Goal: Transaction & Acquisition: Purchase product/service

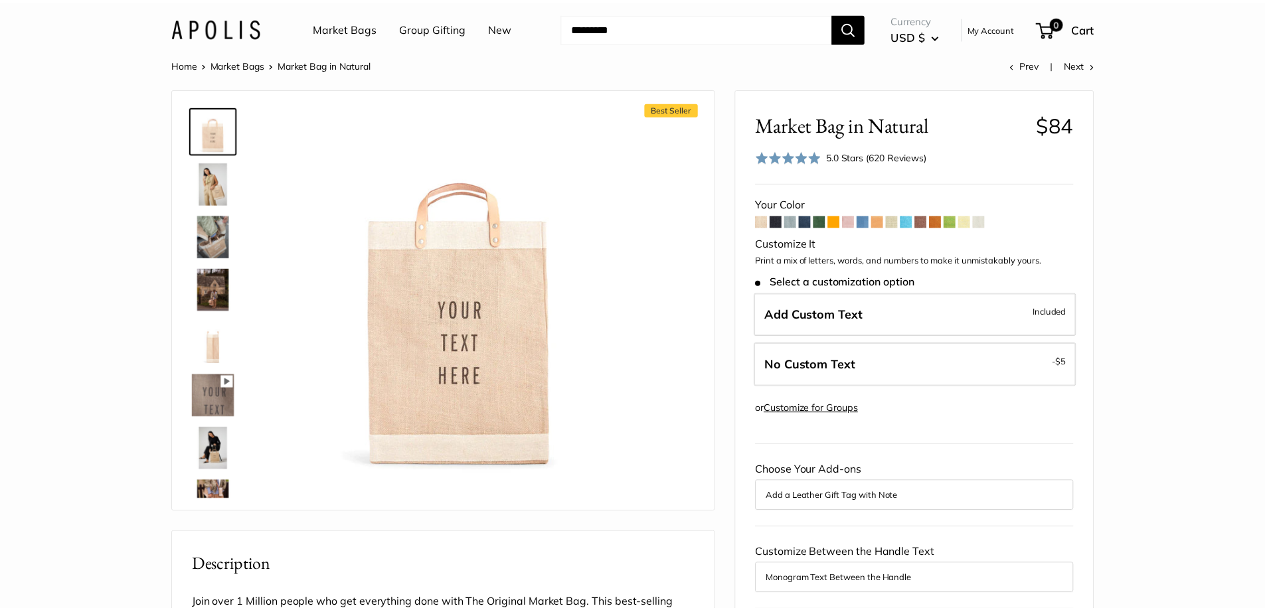
scroll to position [1660, 0]
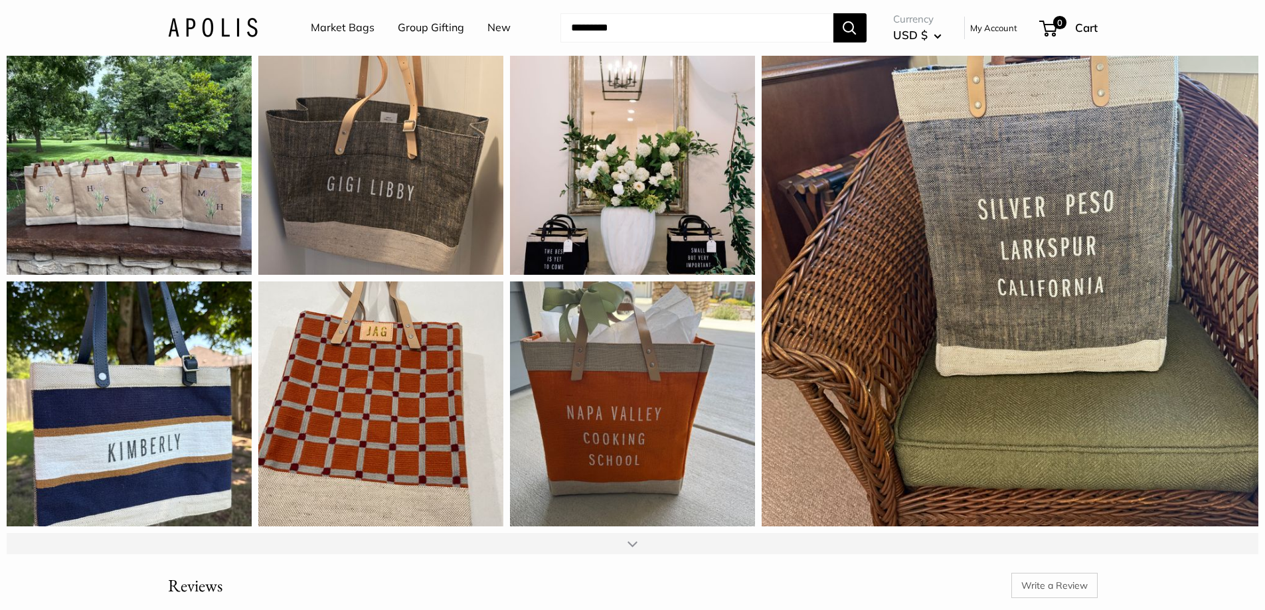
click at [633, 549] on div at bounding box center [633, 544] width 10 height 11
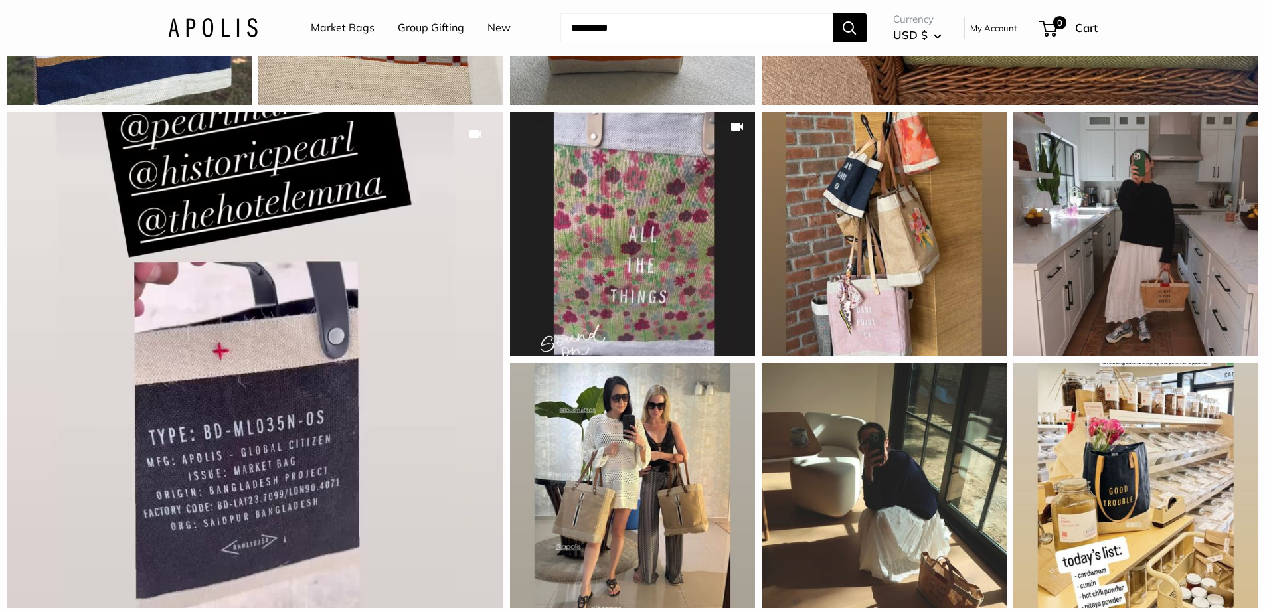
scroll to position [2258, 0]
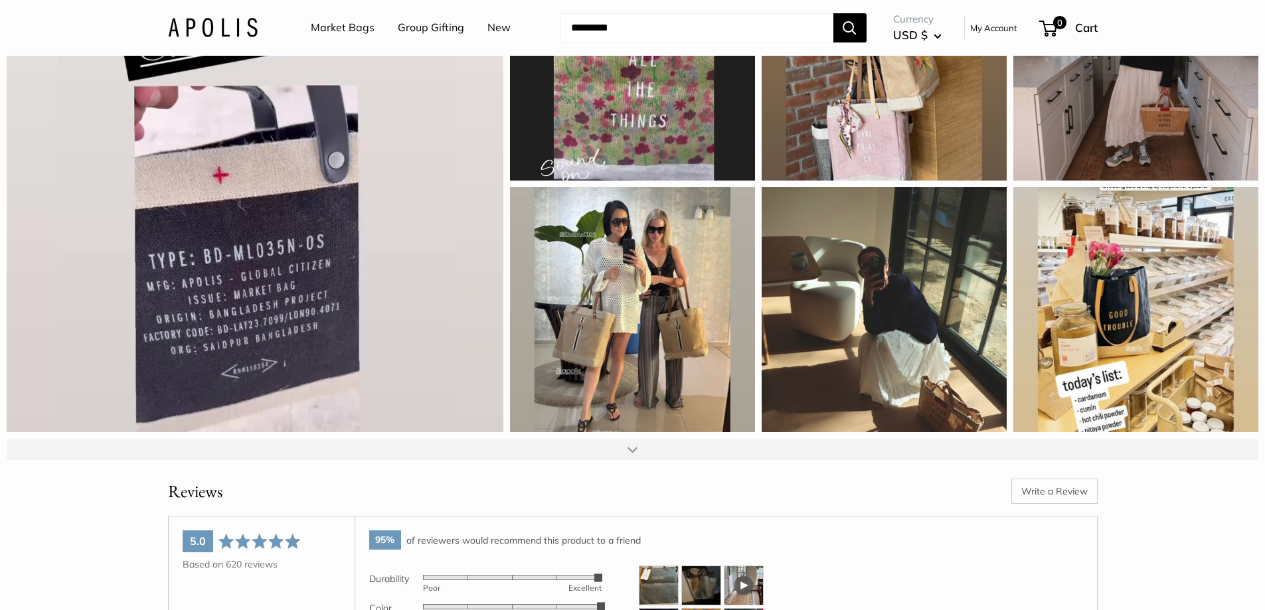
click at [634, 455] on div at bounding box center [633, 449] width 10 height 11
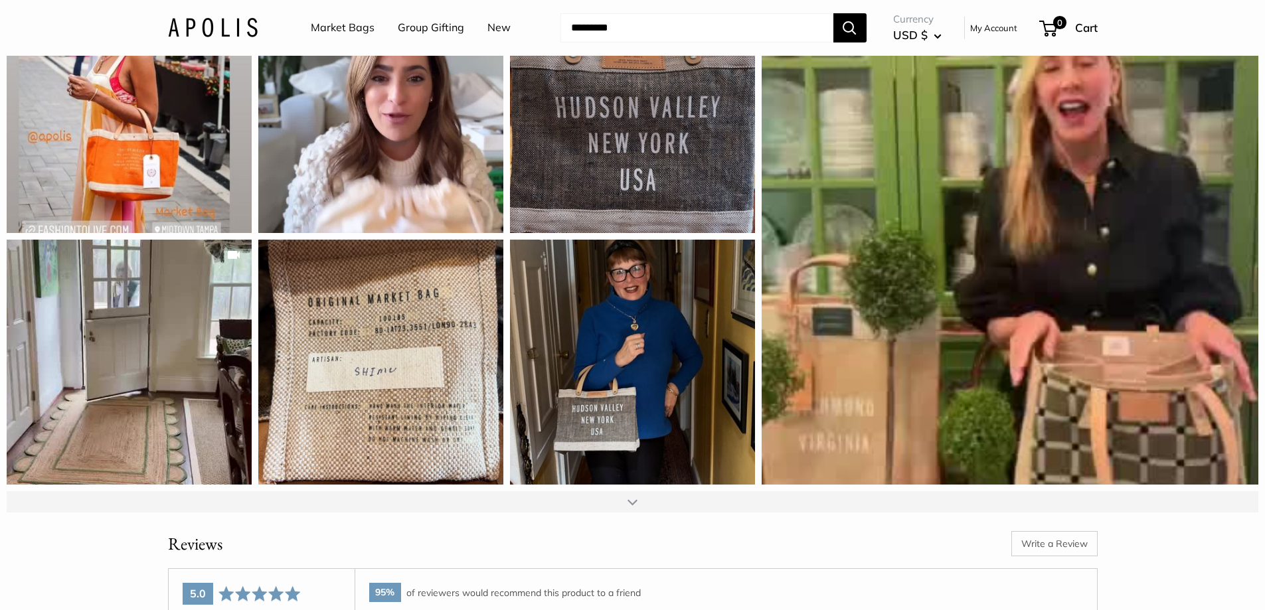
scroll to position [2789, 0]
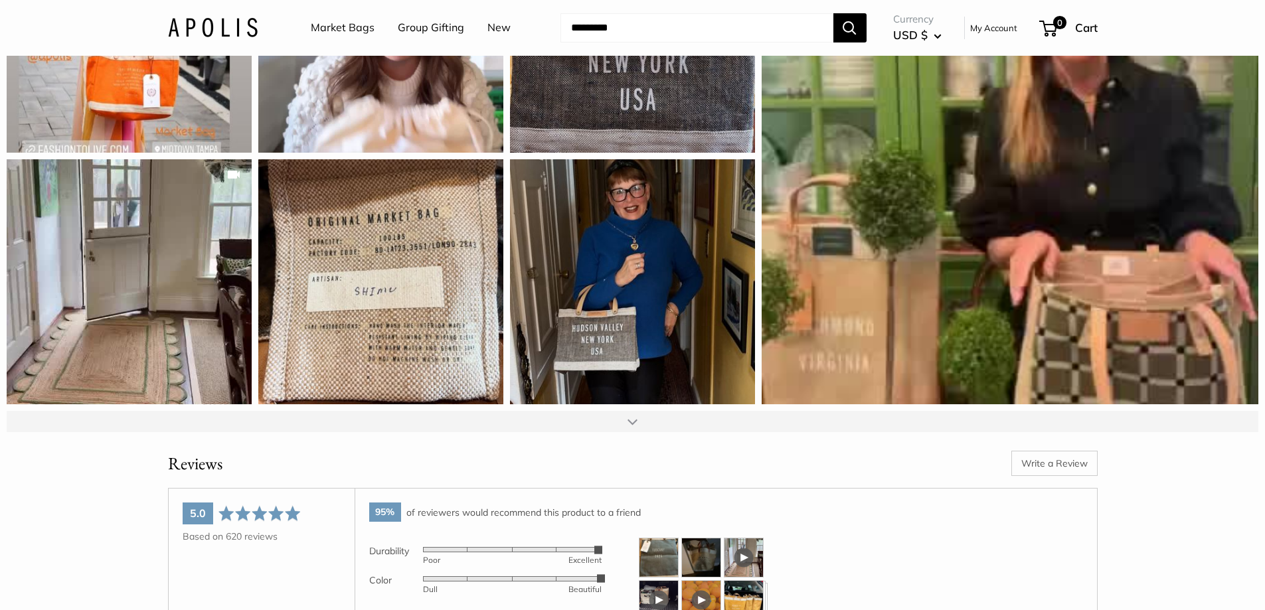
click at [634, 427] on div at bounding box center [633, 421] width 10 height 11
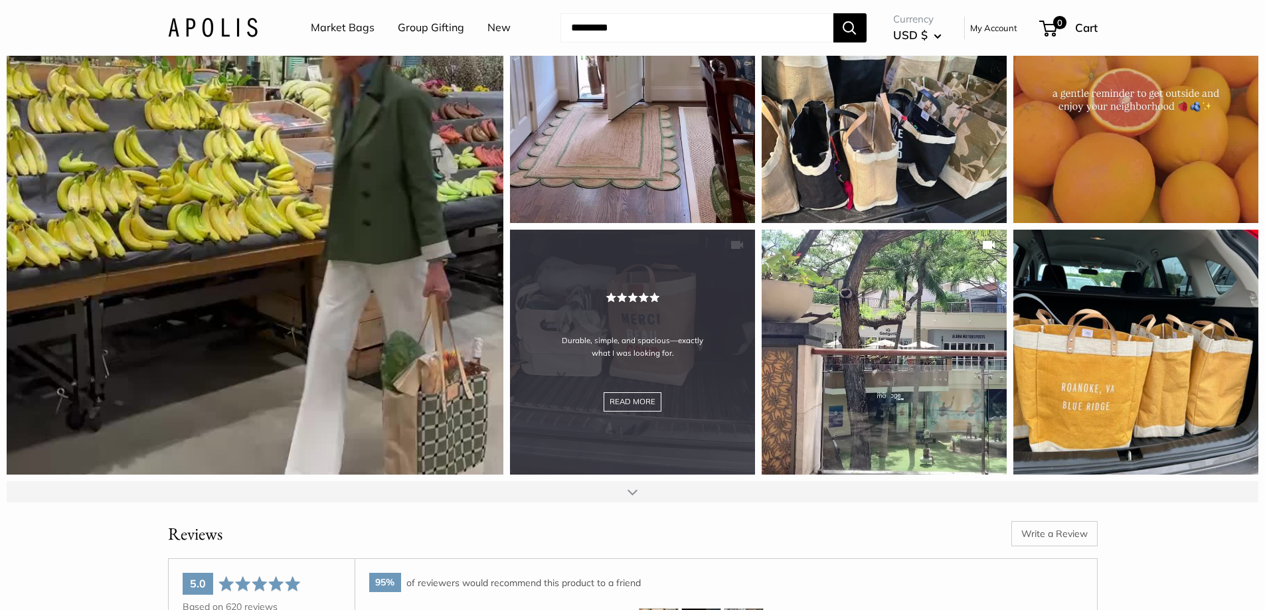
scroll to position [3321, 0]
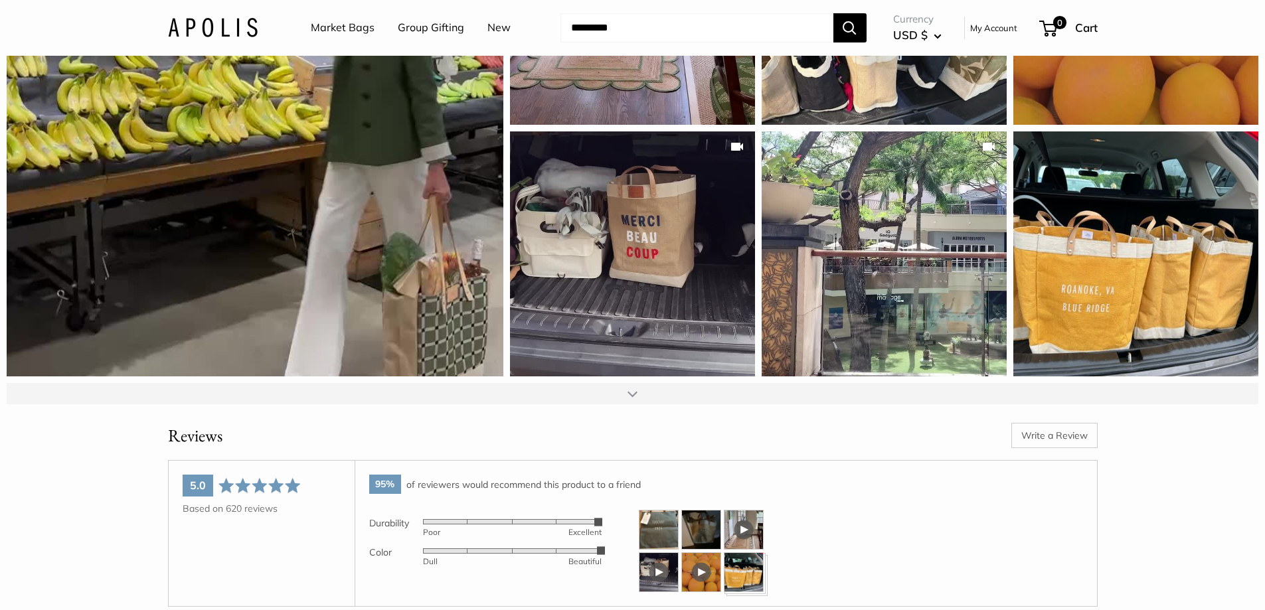
click at [634, 399] on div at bounding box center [633, 394] width 10 height 11
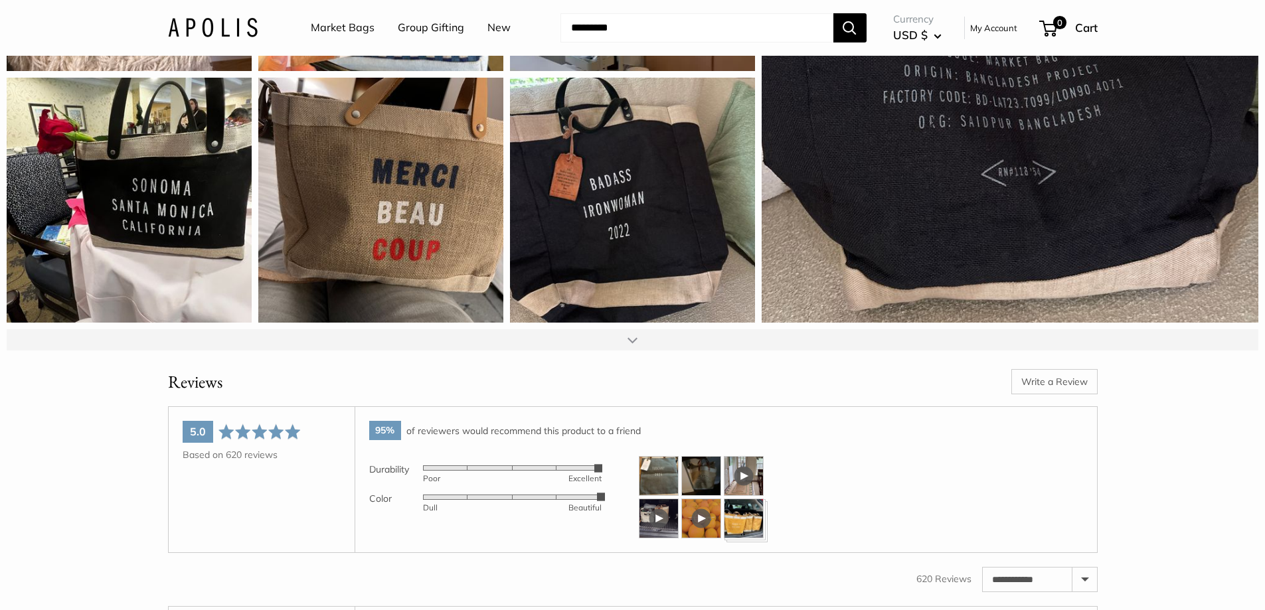
scroll to position [3918, 0]
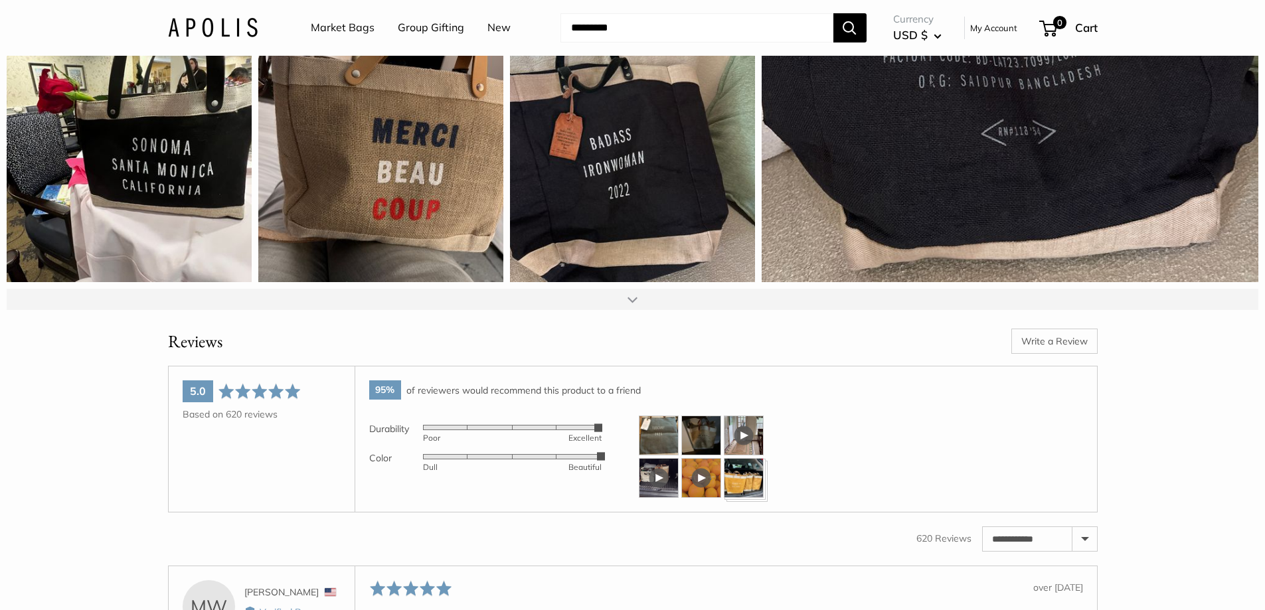
click at [632, 305] on div at bounding box center [633, 299] width 10 height 11
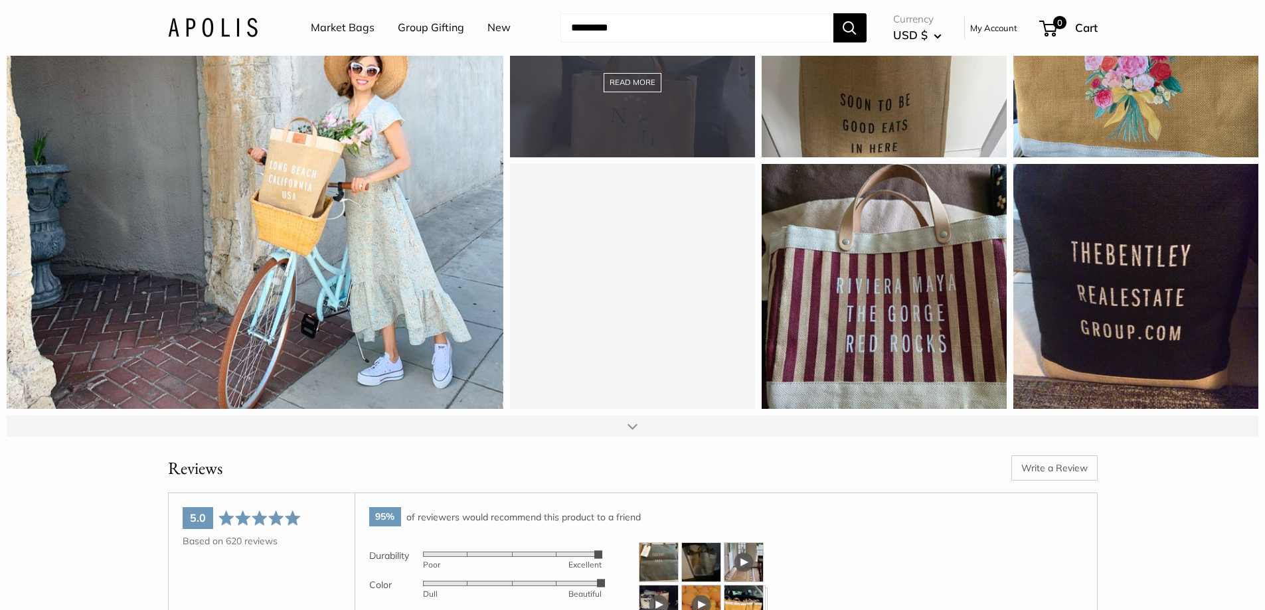
scroll to position [4317, 0]
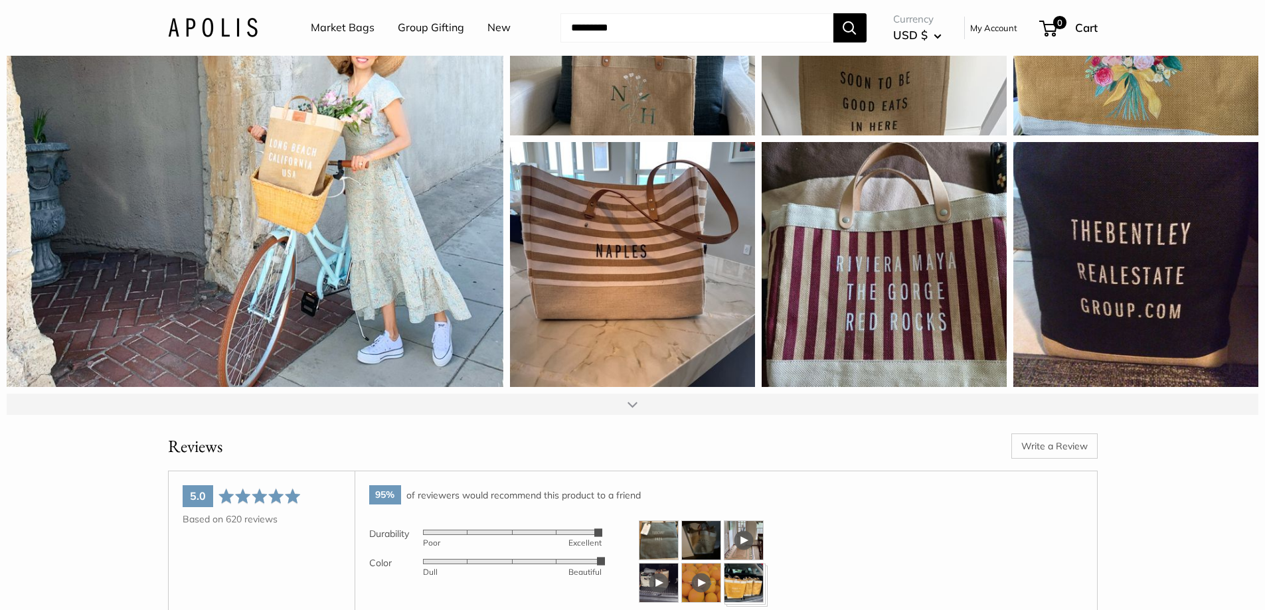
click at [623, 415] on div at bounding box center [633, 404] width 1252 height 21
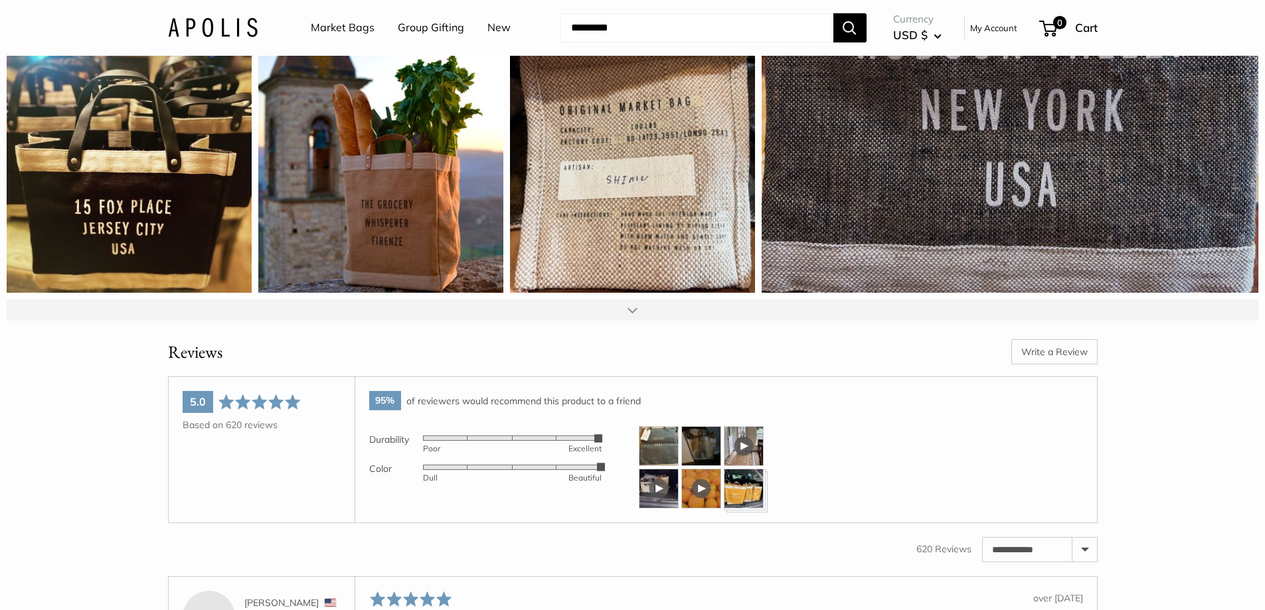
scroll to position [4981, 0]
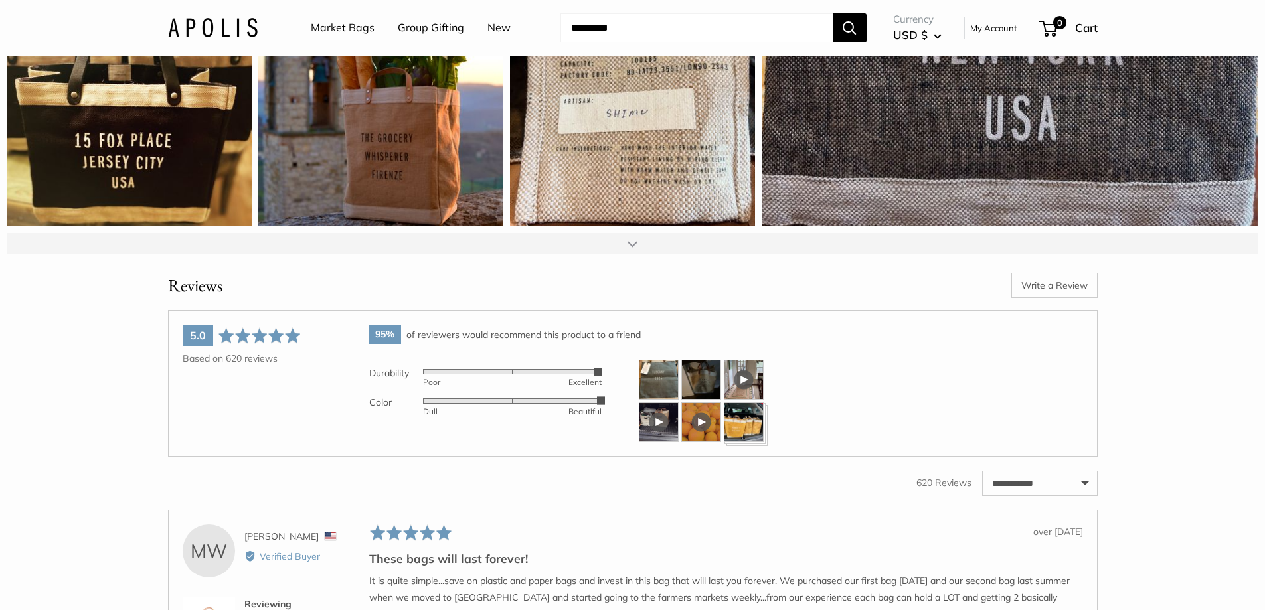
click at [634, 249] on div at bounding box center [633, 243] width 10 height 11
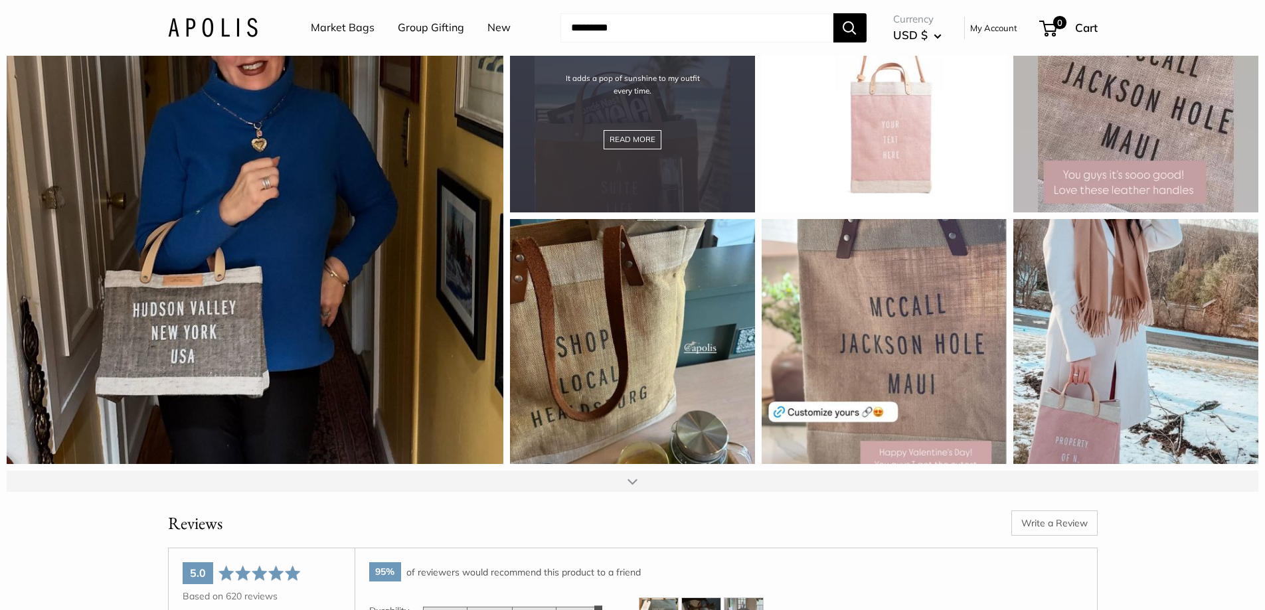
scroll to position [5313, 0]
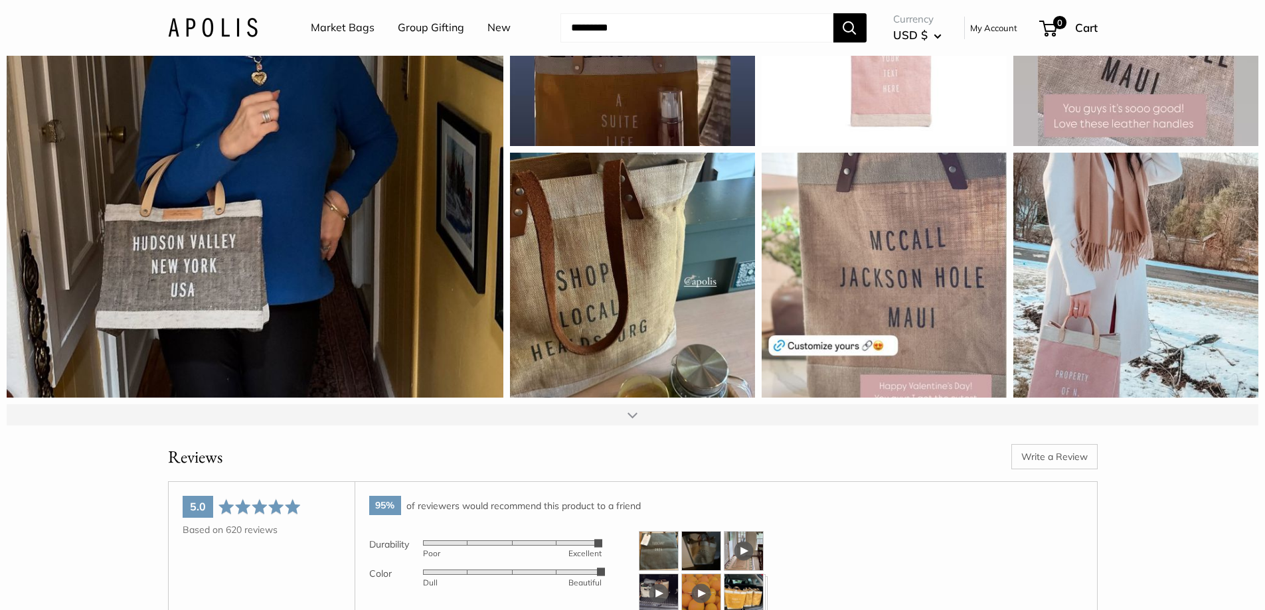
click at [630, 420] on div at bounding box center [633, 415] width 10 height 11
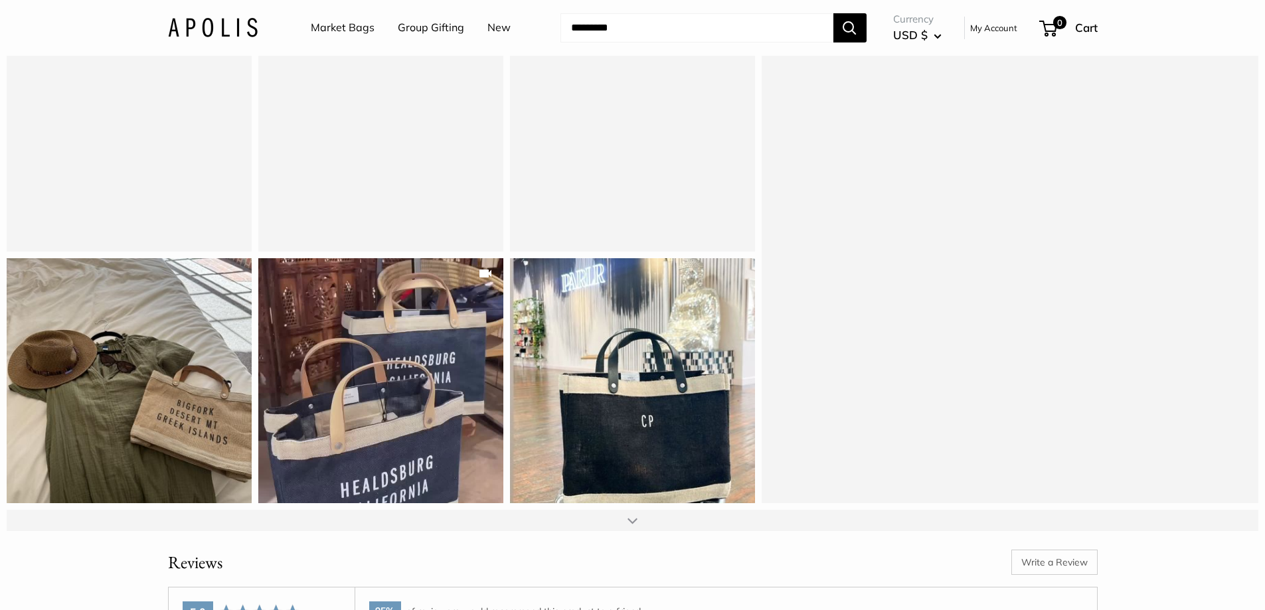
scroll to position [5711, 0]
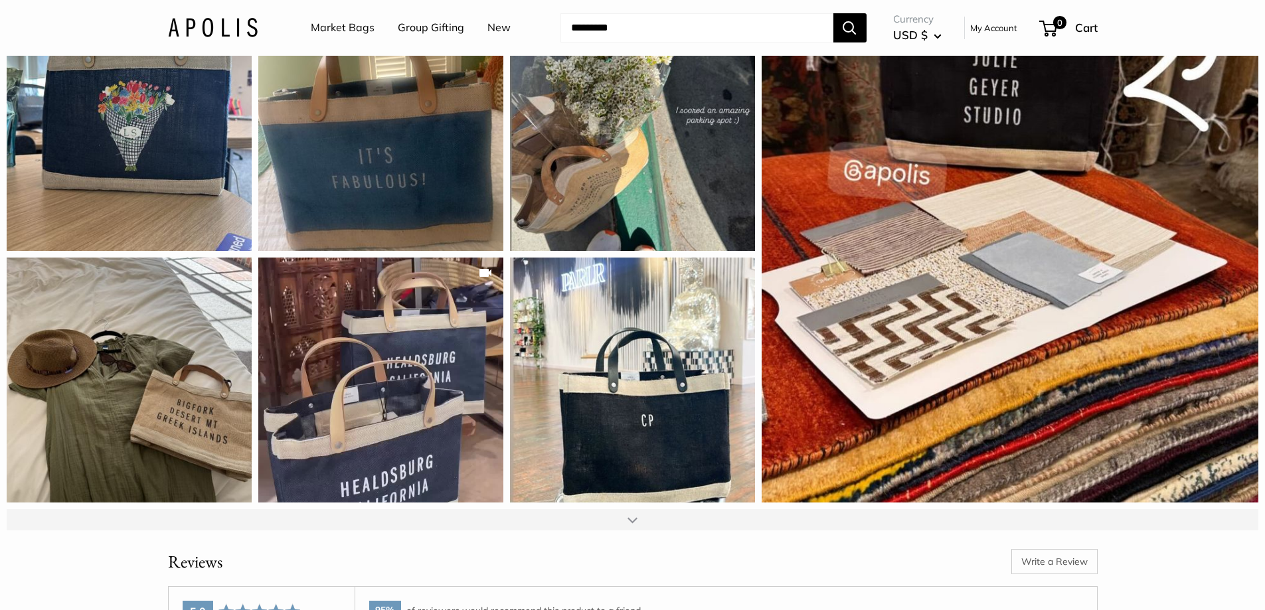
click at [632, 525] on div at bounding box center [633, 520] width 10 height 11
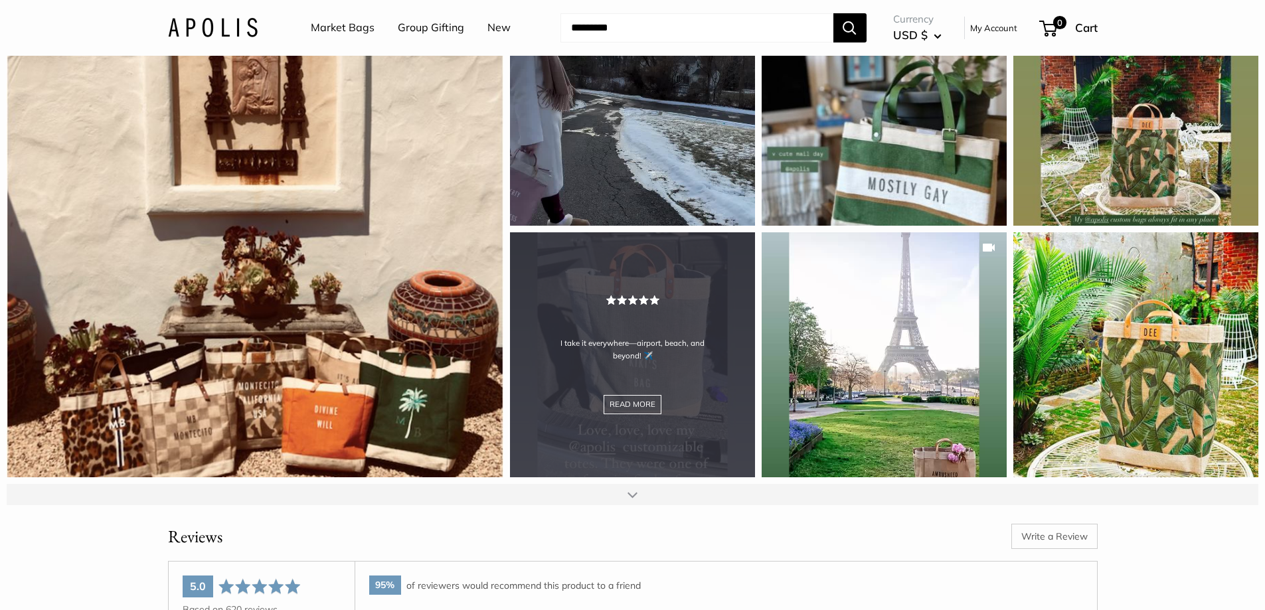
scroll to position [6309, 0]
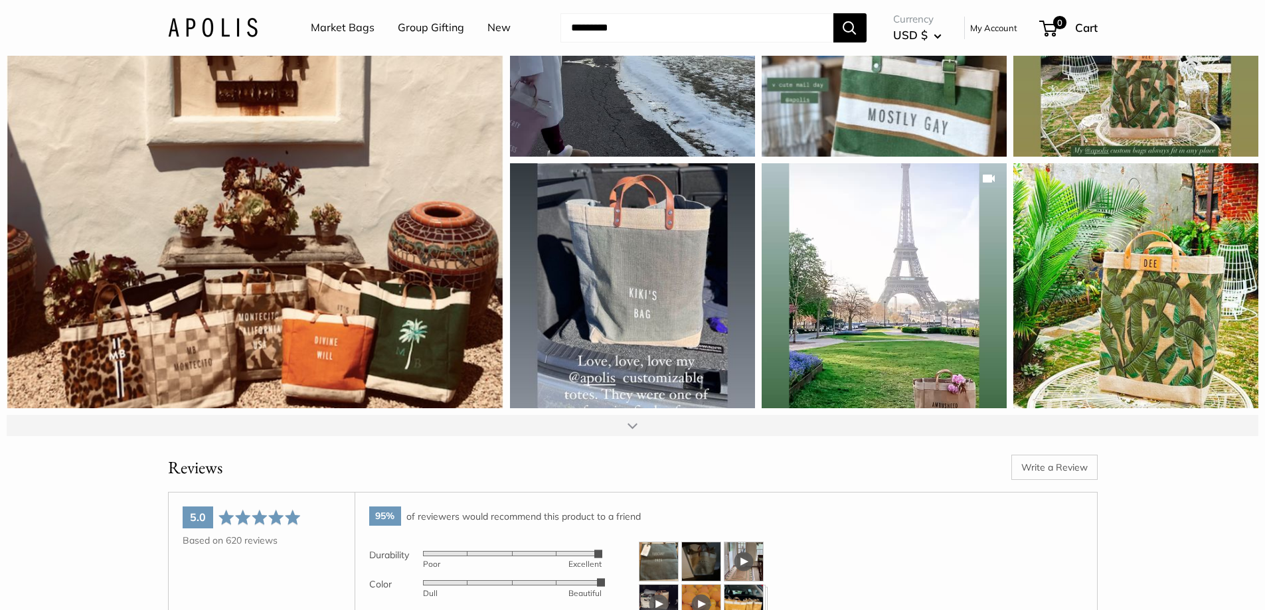
click at [633, 431] on div at bounding box center [633, 425] width 10 height 11
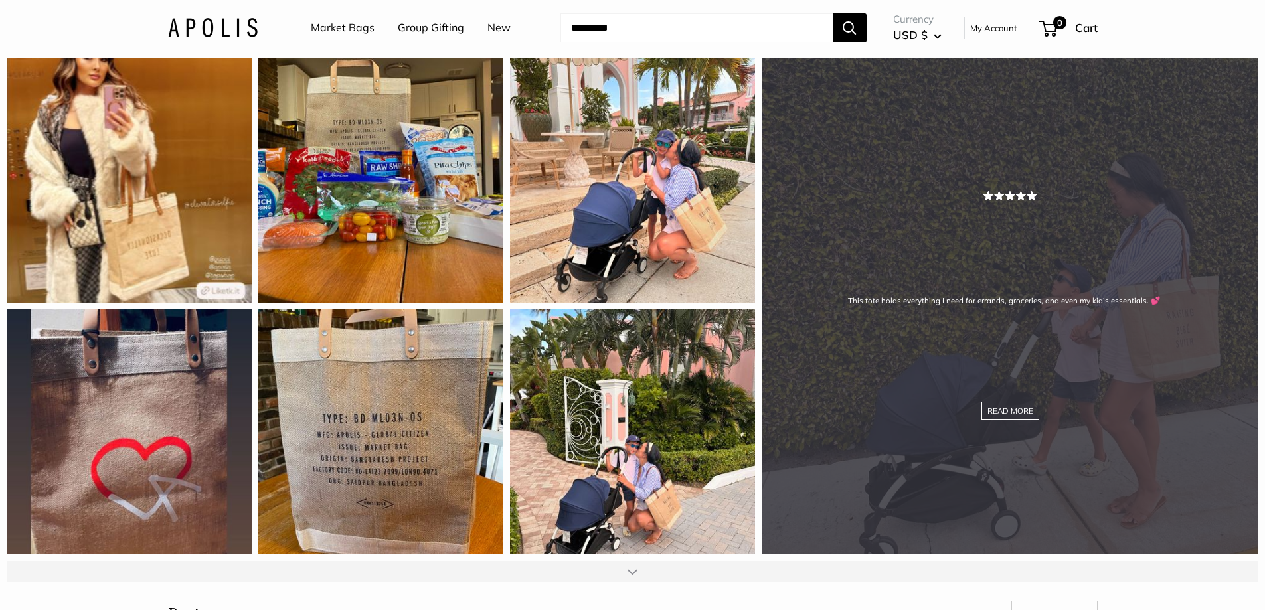
scroll to position [6774, 0]
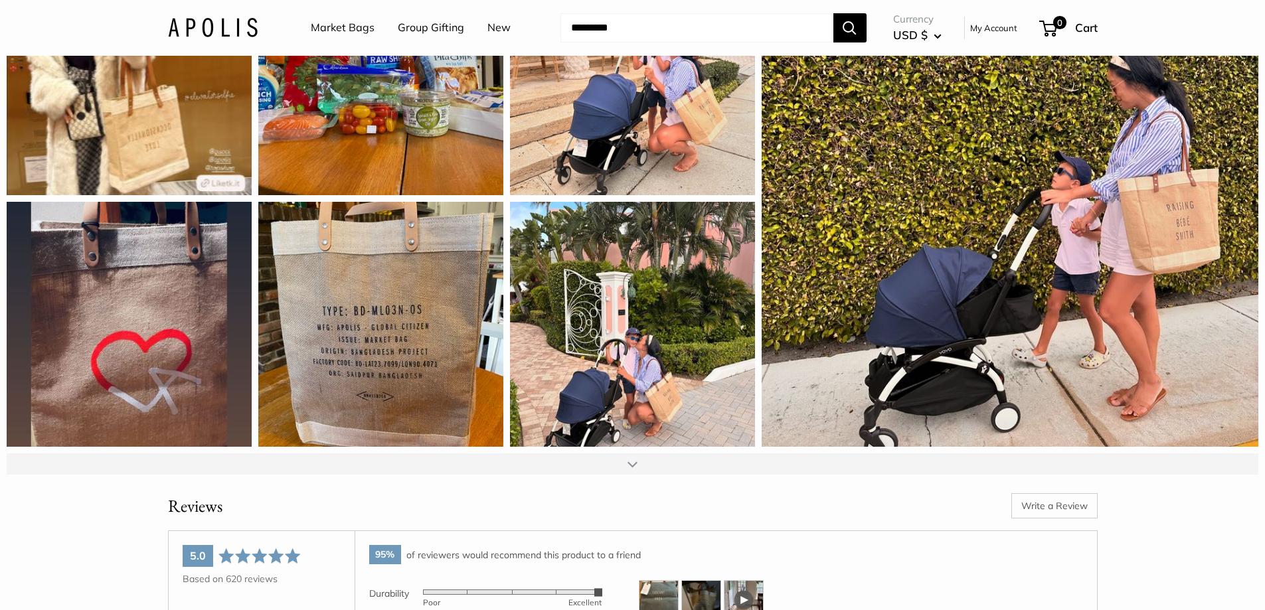
click at [630, 475] on div at bounding box center [633, 464] width 1252 height 21
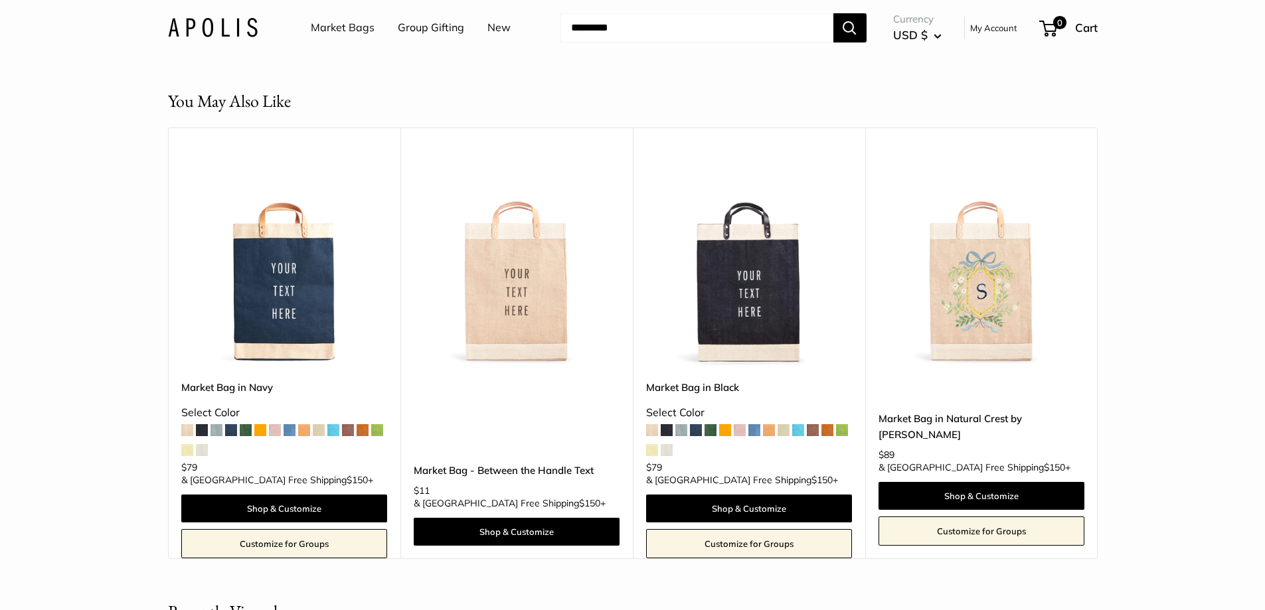
scroll to position [9431, 0]
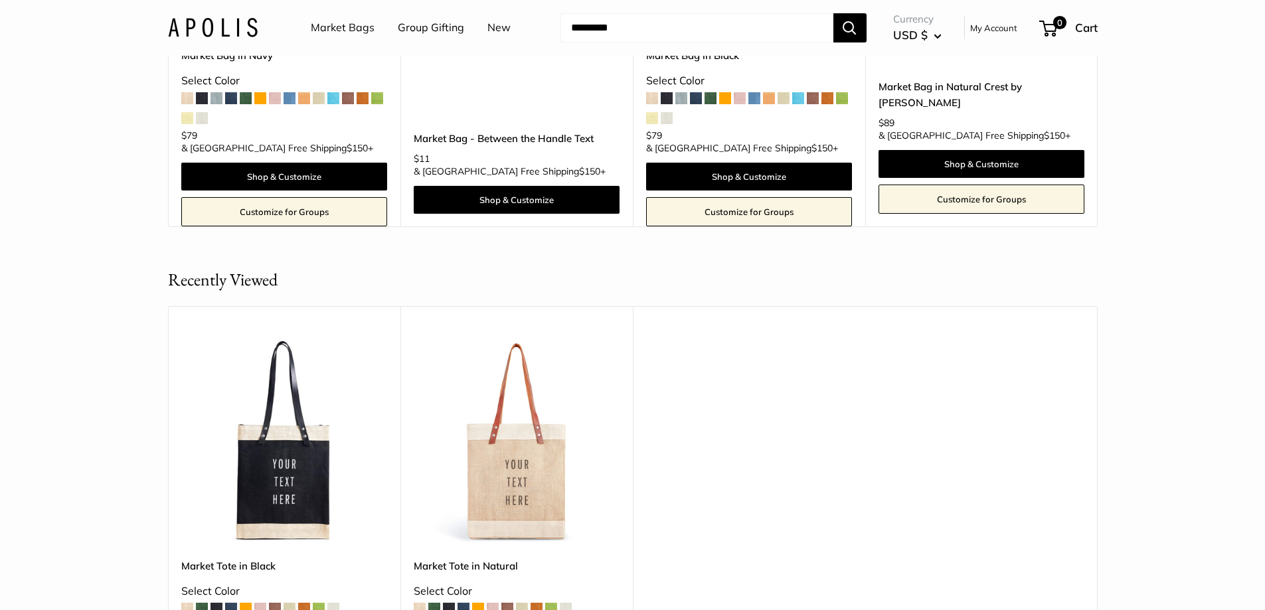
click at [0, 0] on img at bounding box center [0, 0] width 0 height 0
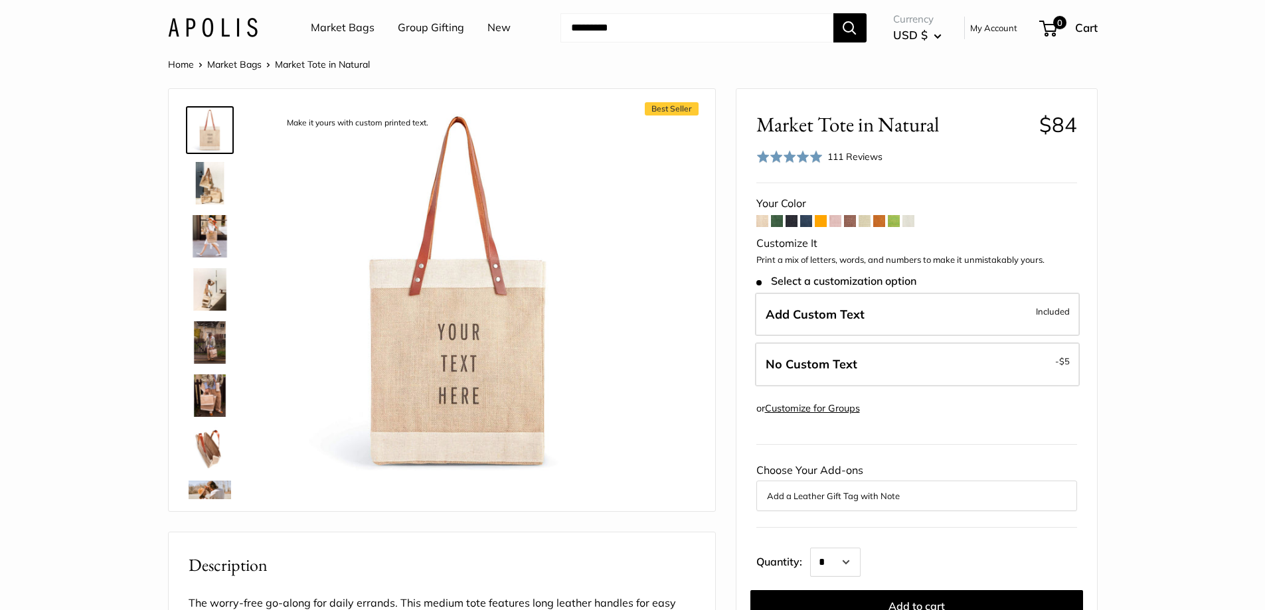
click at [203, 220] on img at bounding box center [210, 236] width 43 height 43
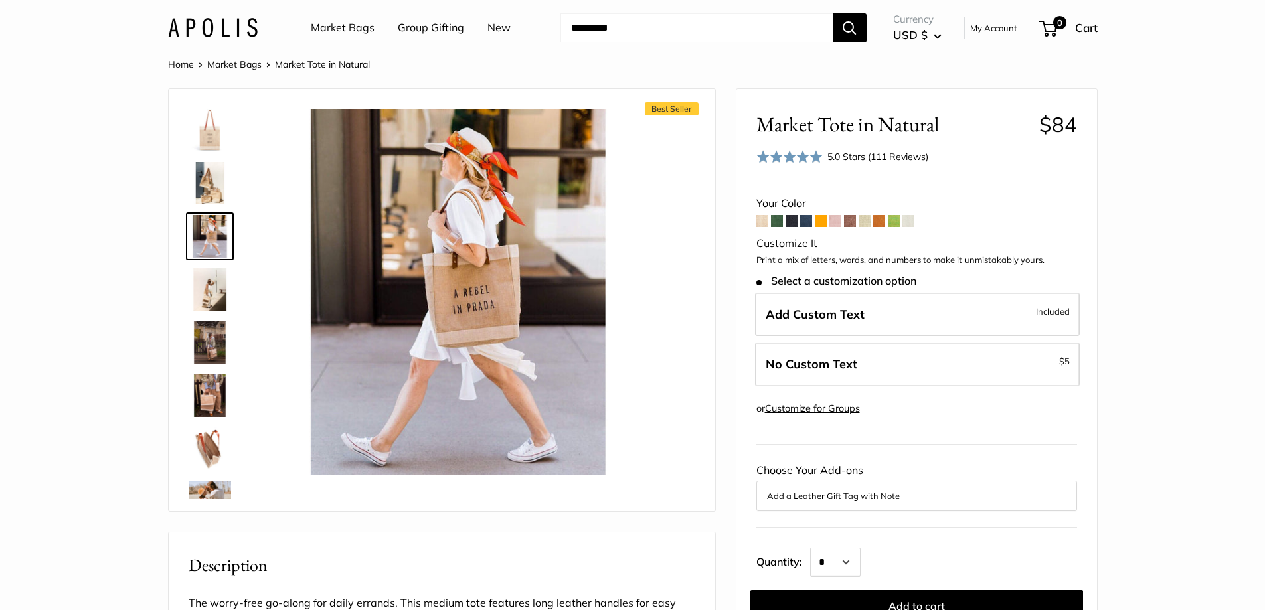
click at [208, 277] on img at bounding box center [210, 289] width 43 height 43
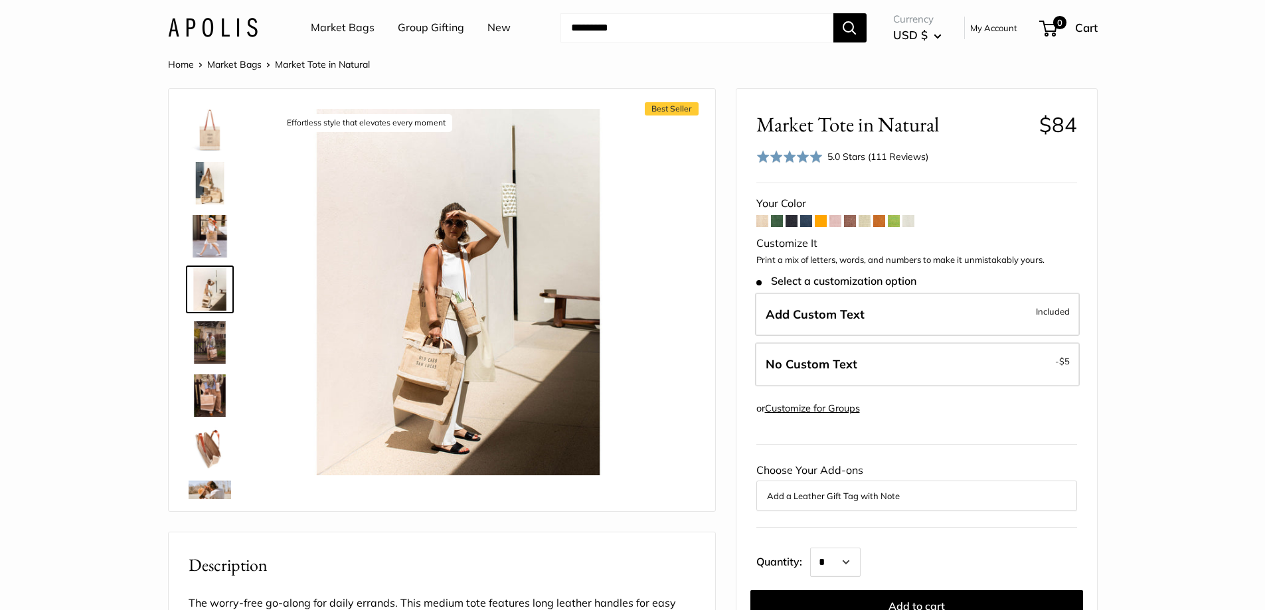
click at [211, 337] on img at bounding box center [210, 342] width 43 height 43
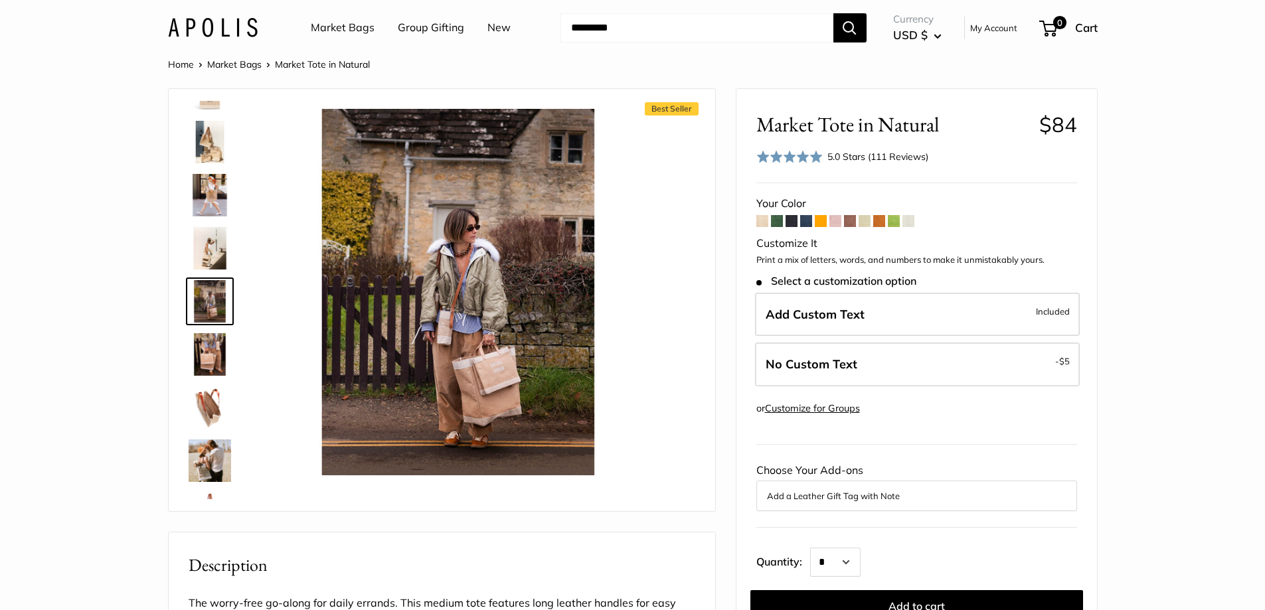
click at [213, 390] on img at bounding box center [210, 408] width 43 height 43
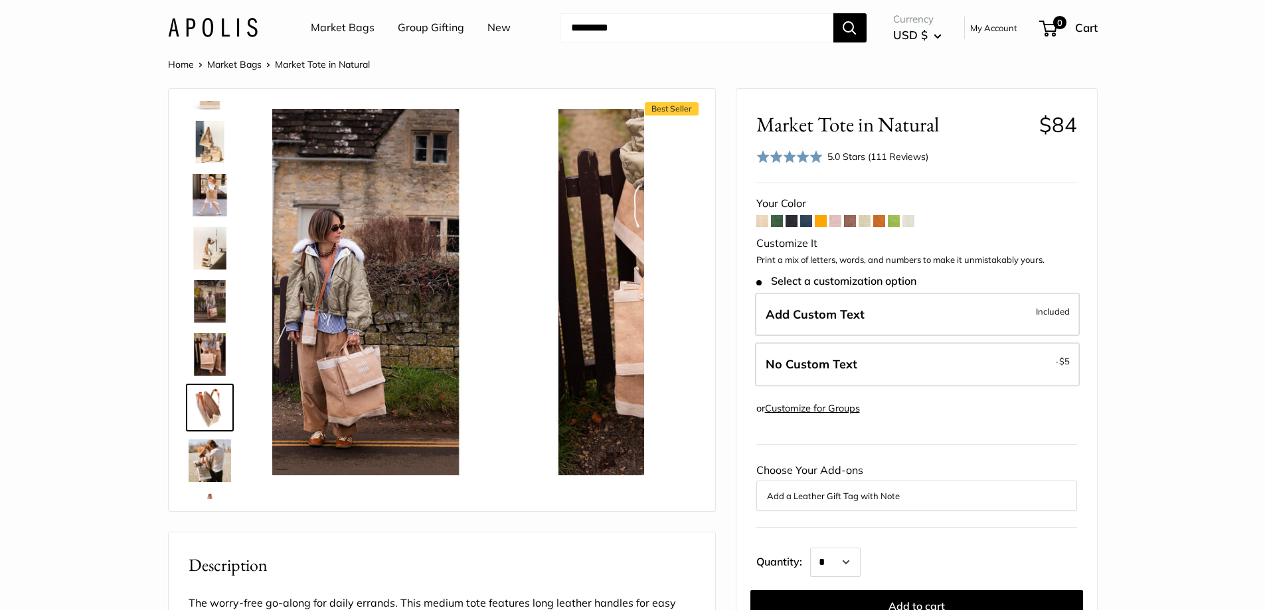
scroll to position [147, 0]
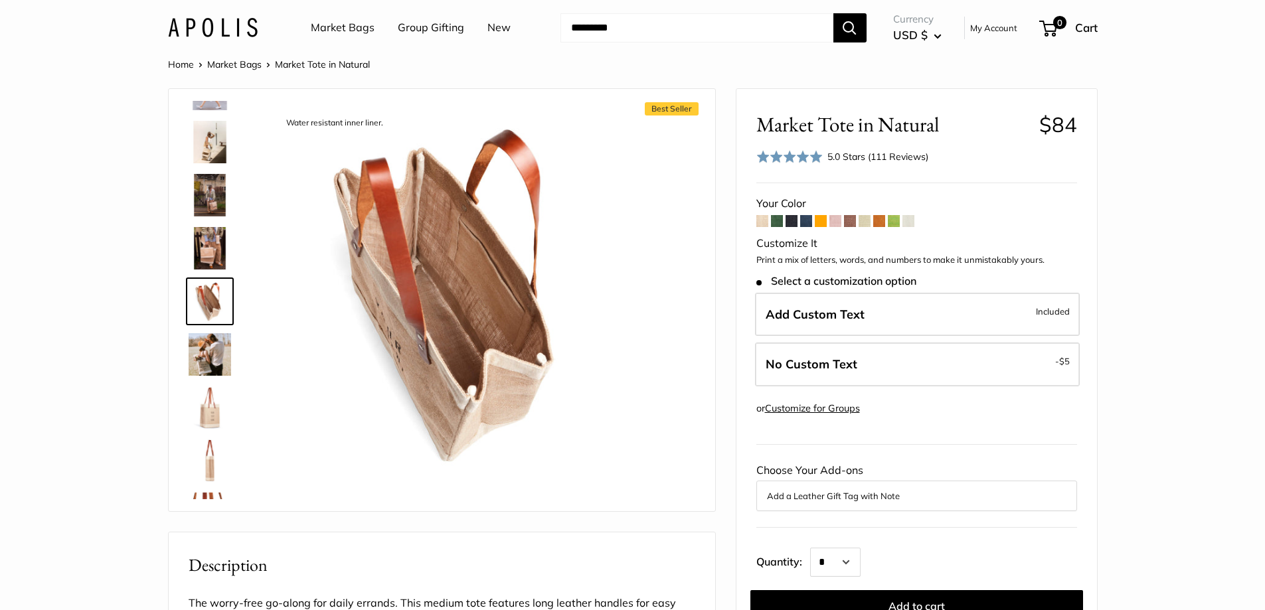
click at [213, 396] on img at bounding box center [210, 408] width 43 height 43
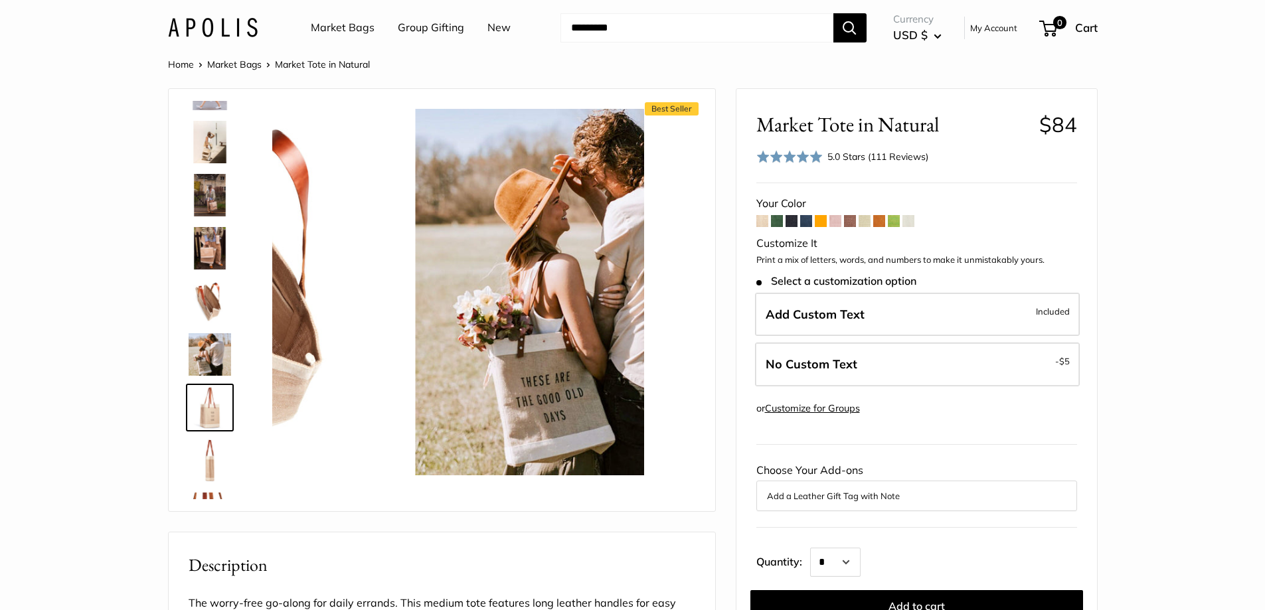
scroll to position [254, 0]
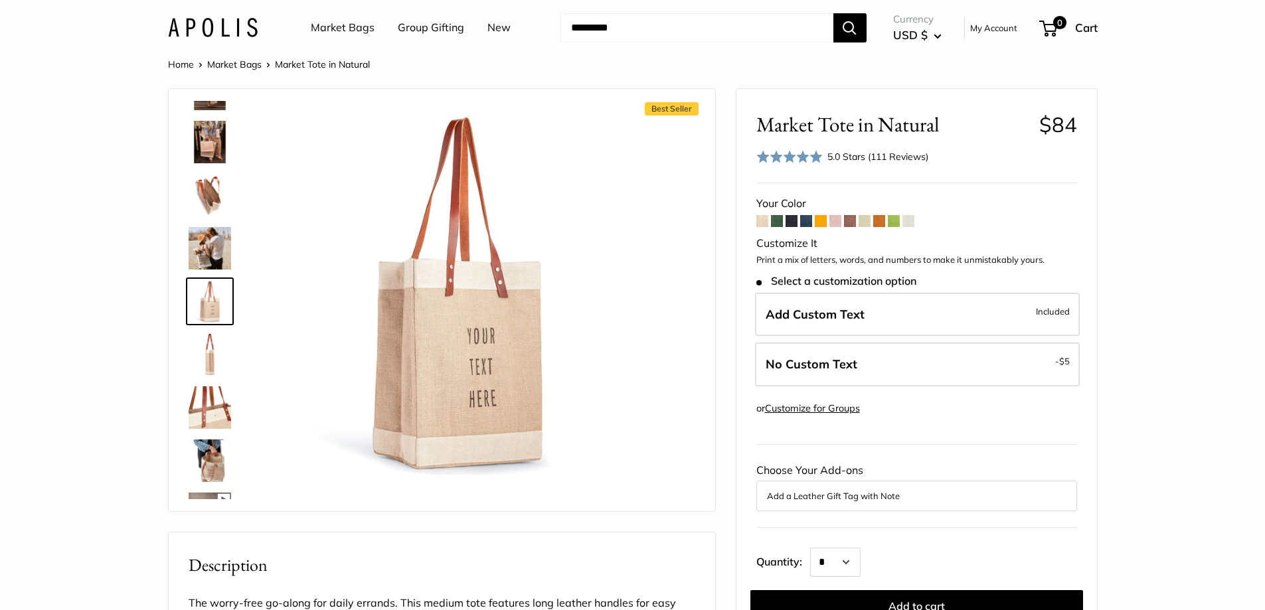
click at [207, 403] on img at bounding box center [210, 408] width 43 height 43
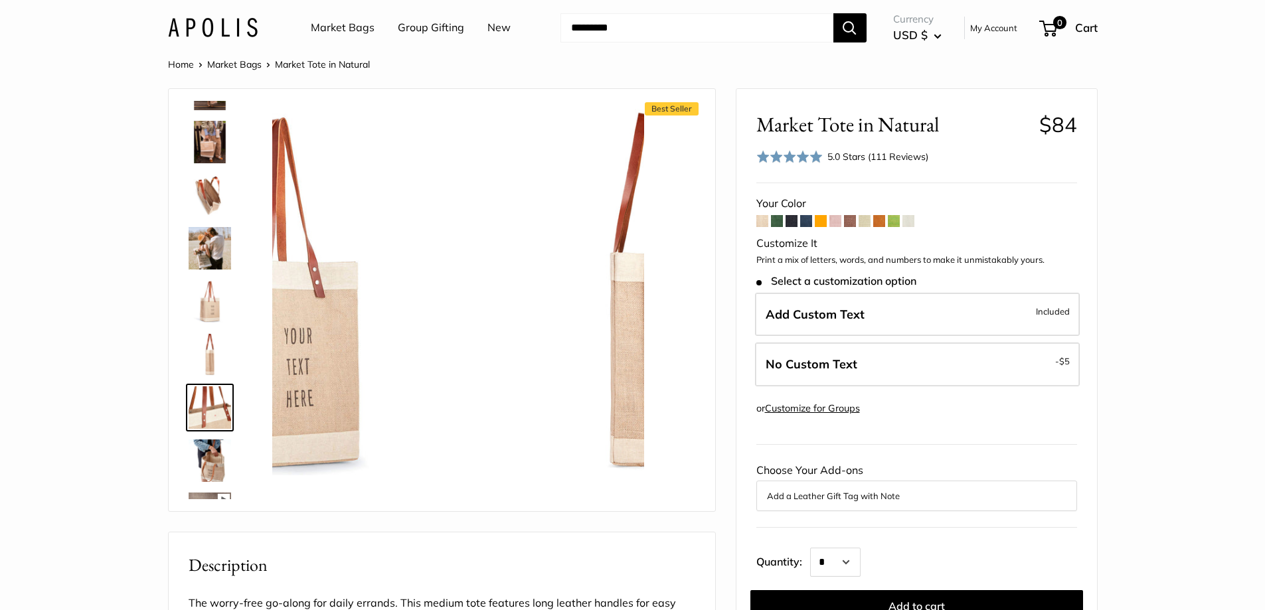
scroll to position [360, 0]
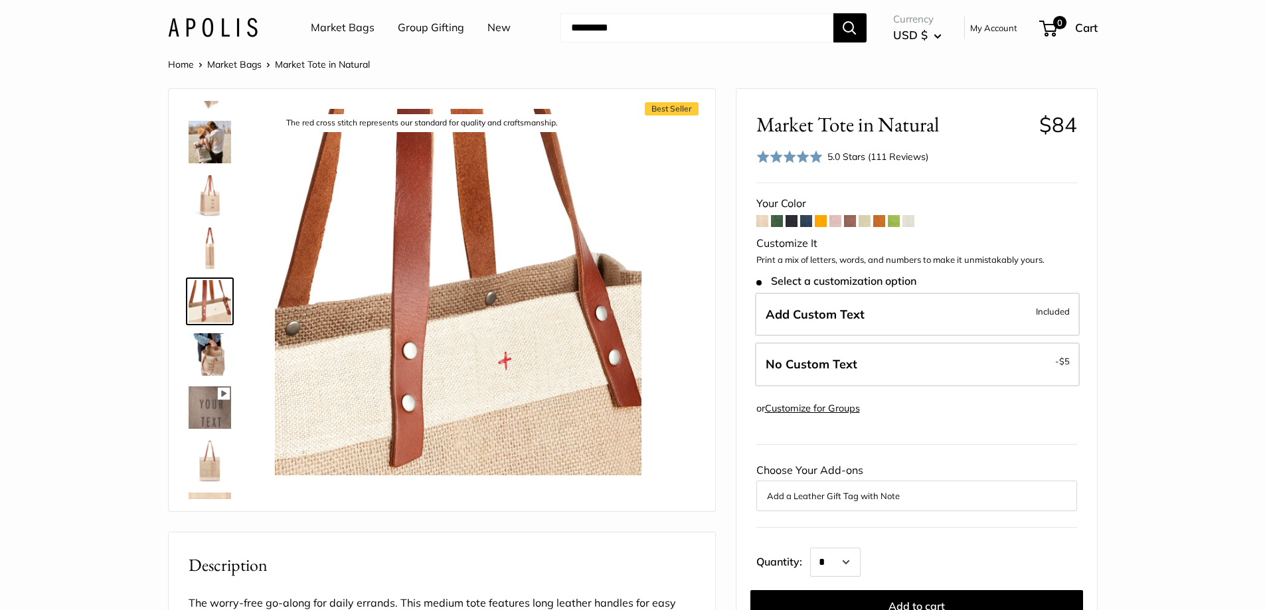
click at [210, 348] on img at bounding box center [210, 354] width 43 height 43
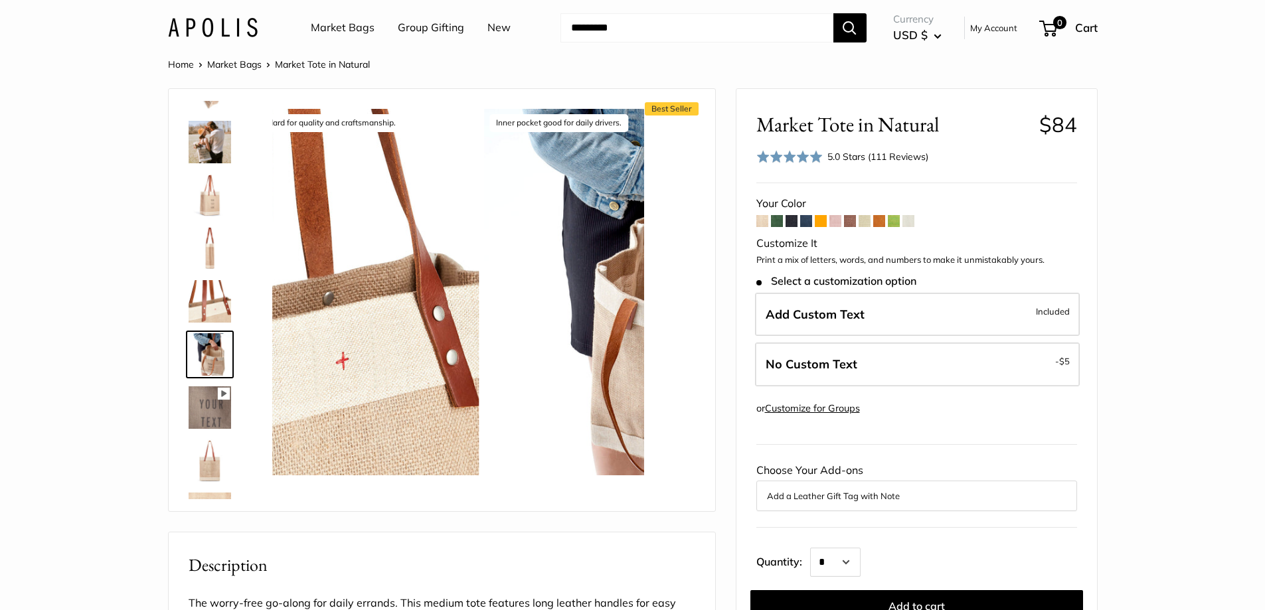
scroll to position [413, 0]
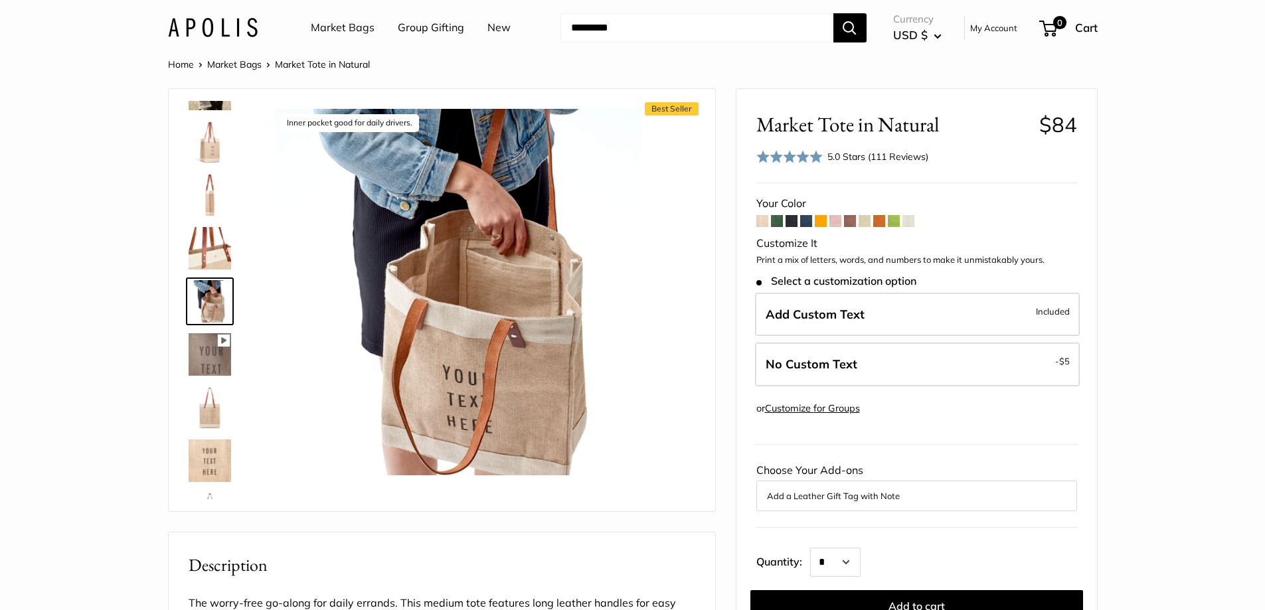
click at [209, 406] on img at bounding box center [210, 408] width 43 height 43
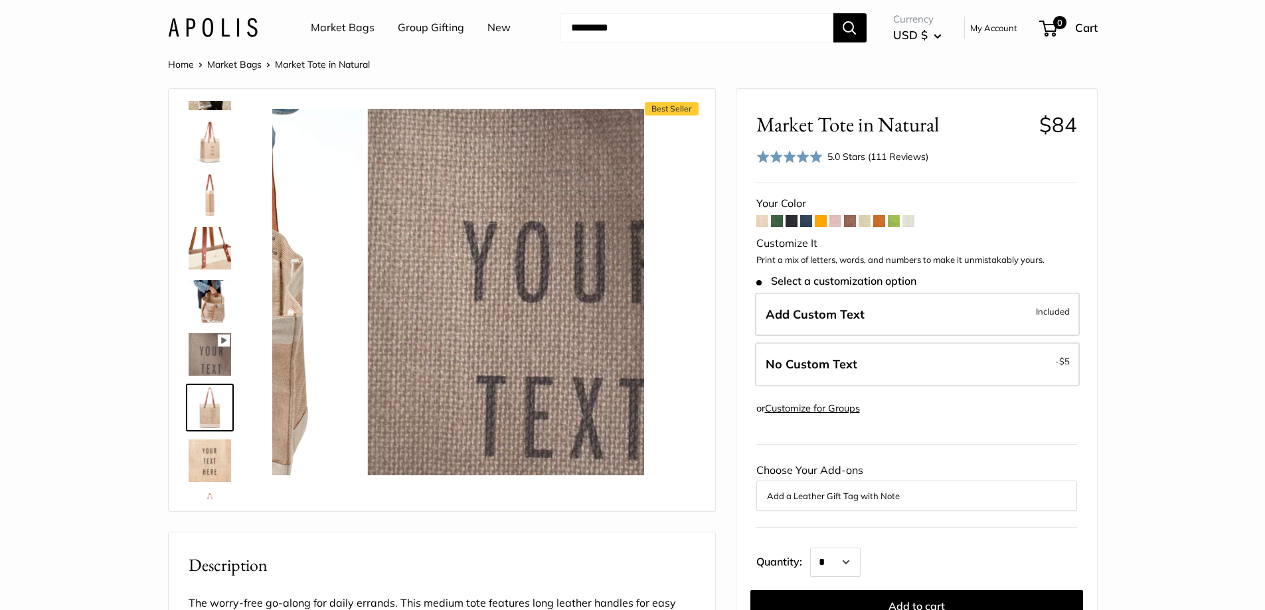
scroll to position [519, 0]
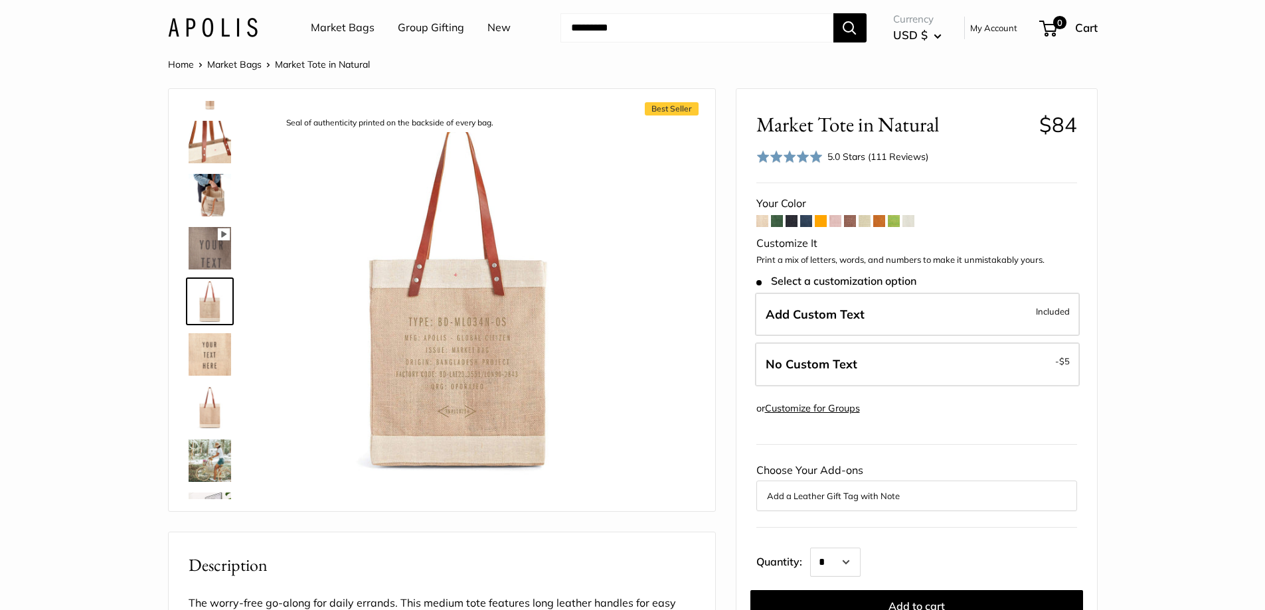
click at [211, 412] on img at bounding box center [210, 408] width 43 height 43
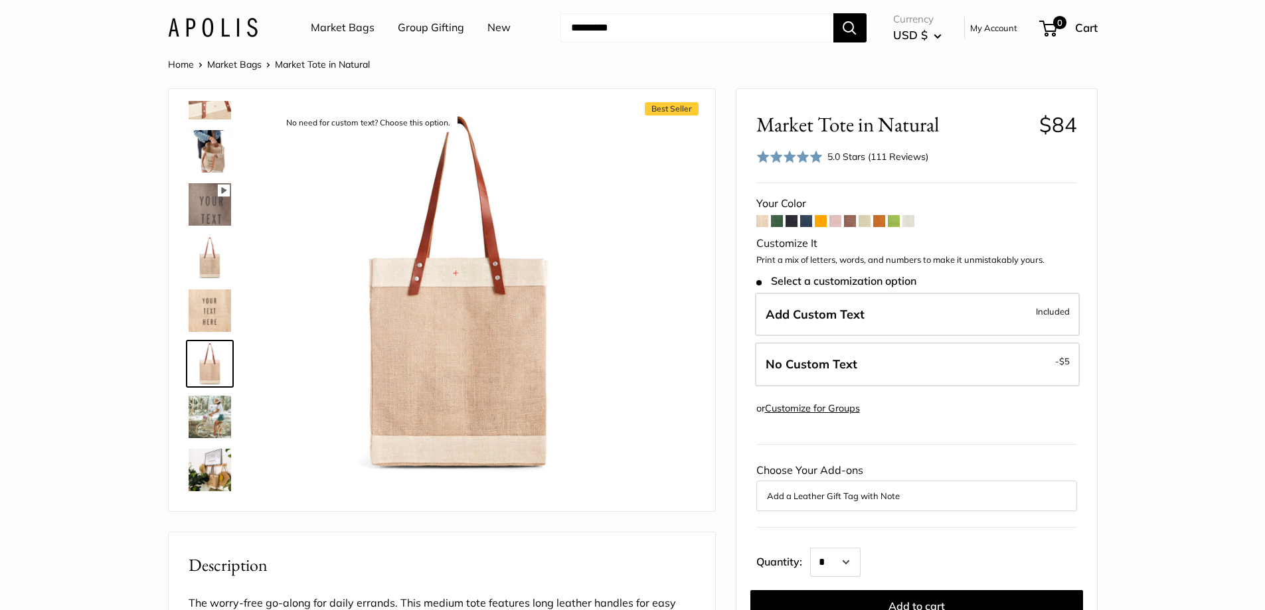
click at [213, 421] on img at bounding box center [210, 417] width 43 height 43
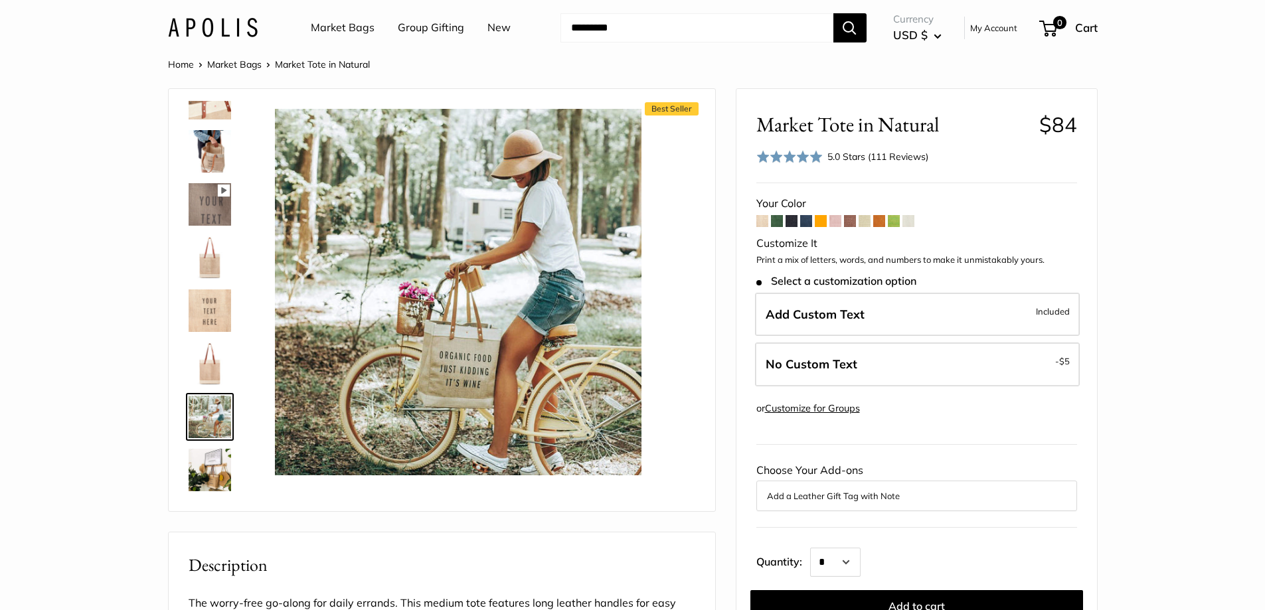
click at [218, 452] on img at bounding box center [210, 470] width 43 height 43
